Goal: Information Seeking & Learning: Find contact information

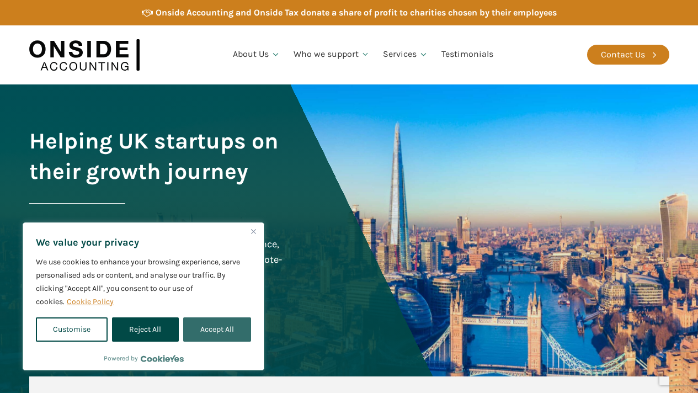
click at [197, 328] on button "Accept All" at bounding box center [217, 329] width 68 height 24
checkbox input "true"
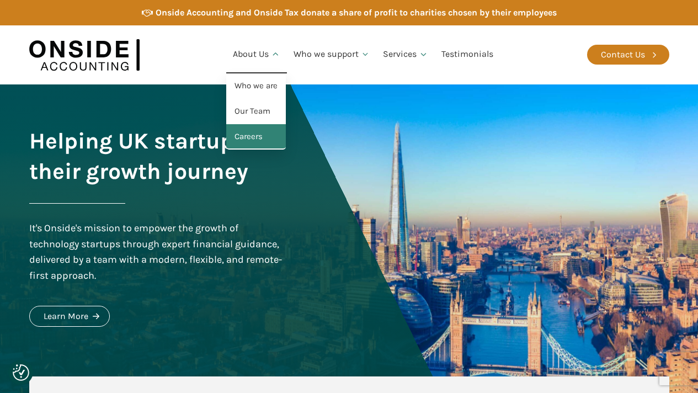
click at [250, 142] on link "Careers" at bounding box center [256, 136] width 60 height 25
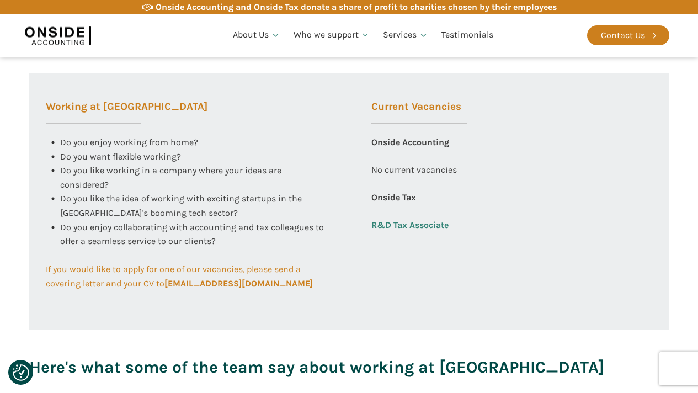
scroll to position [417, 0]
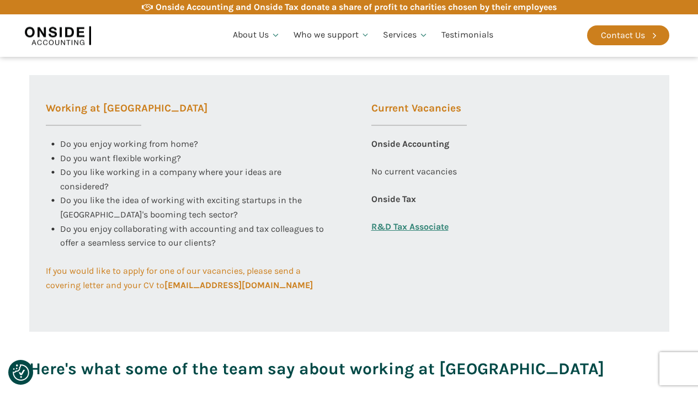
click at [425, 105] on h3 "Current Vacancies" at bounding box center [420, 114] width 96 height 23
click at [425, 109] on h3 "Current Vacancies" at bounding box center [420, 114] width 96 height 23
click at [426, 145] on div "Onside Accounting" at bounding box center [411, 151] width 78 height 28
click at [427, 182] on div "No current vacancies" at bounding box center [415, 179] width 86 height 28
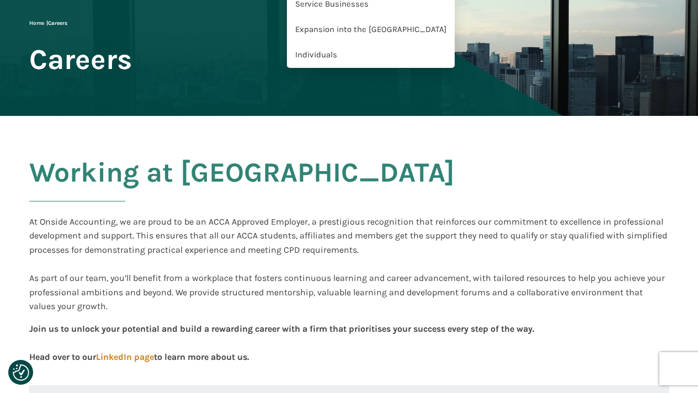
scroll to position [0, 0]
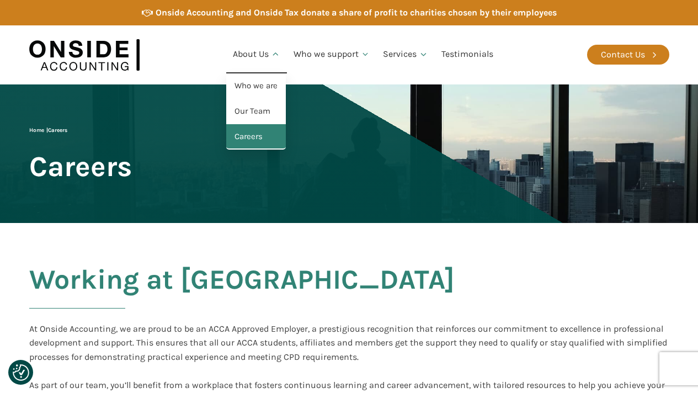
click at [250, 139] on link "Careers" at bounding box center [256, 136] width 60 height 25
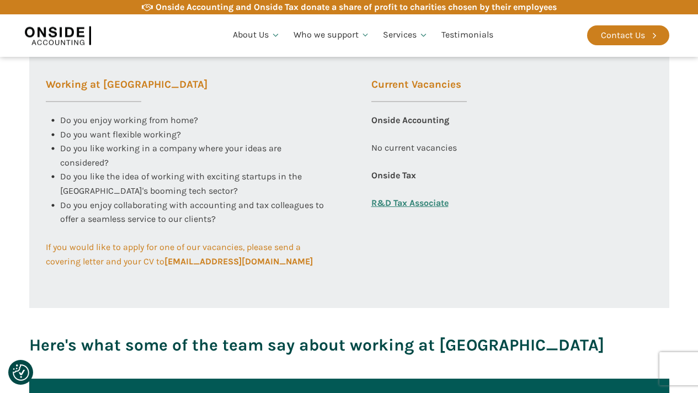
scroll to position [442, 0]
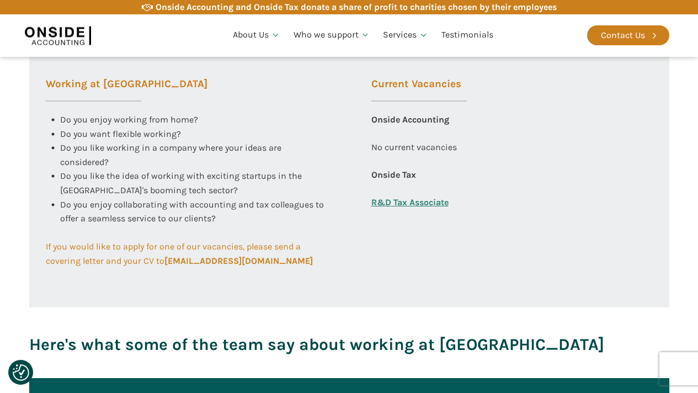
click at [181, 293] on div "Working at Onside Do you enjoy working from home? Do you want flexible working?…" at bounding box center [349, 179] width 640 height 257
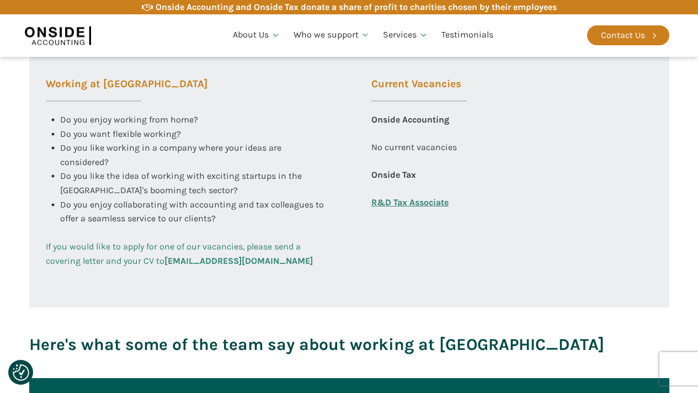
drag, startPoint x: 78, startPoint y: 204, endPoint x: 306, endPoint y: 267, distance: 237.2
click at [306, 267] on div "Working at Onside Do you enjoy working from home? Do you want flexible working?…" at bounding box center [186, 160] width 315 height 218
click at [311, 264] on link "If you would like to apply for one of our vacancies, please send a covering let…" at bounding box center [187, 254] width 282 height 28
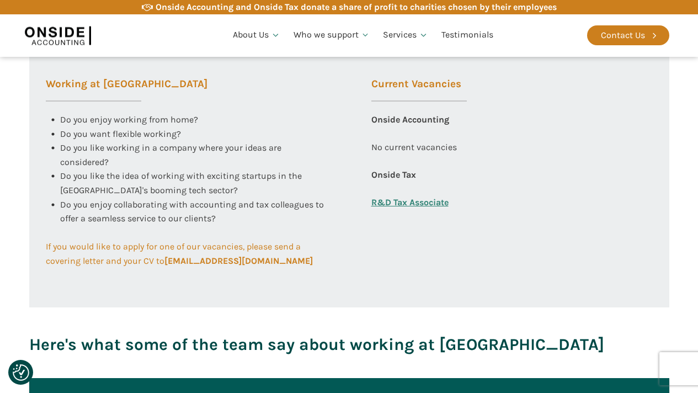
click at [228, 297] on div "Working at Onside Do you enjoy working from home? Do you want flexible working?…" at bounding box center [349, 179] width 640 height 257
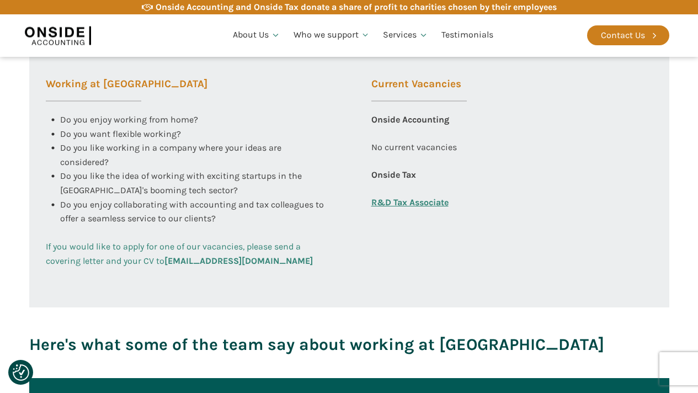
drag, startPoint x: 332, startPoint y: 262, endPoint x: 167, endPoint y: 266, distance: 165.7
click at [167, 266] on div "Working at Onside Do you enjoy working from home? Do you want flexible working?…" at bounding box center [186, 160] width 315 height 218
copy b "careers@onsideaccounting.com"
